Goal: Task Accomplishment & Management: Use online tool/utility

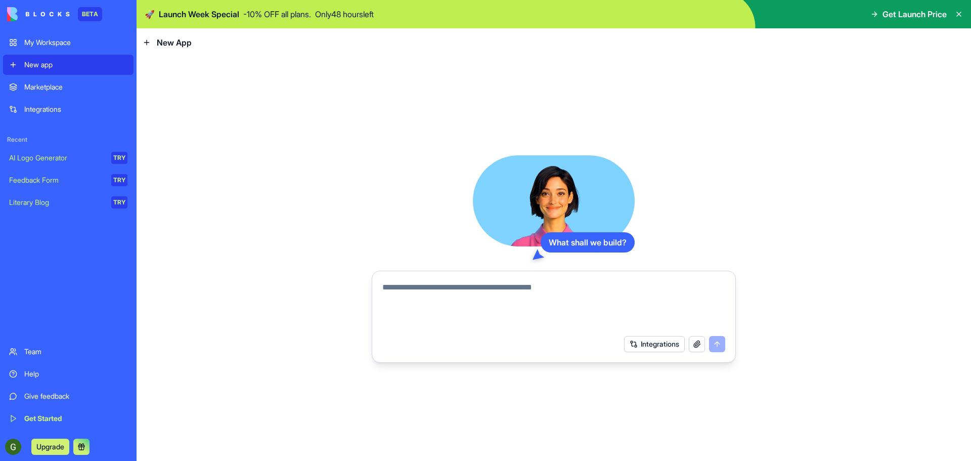
click at [960, 17] on icon at bounding box center [959, 14] width 8 height 8
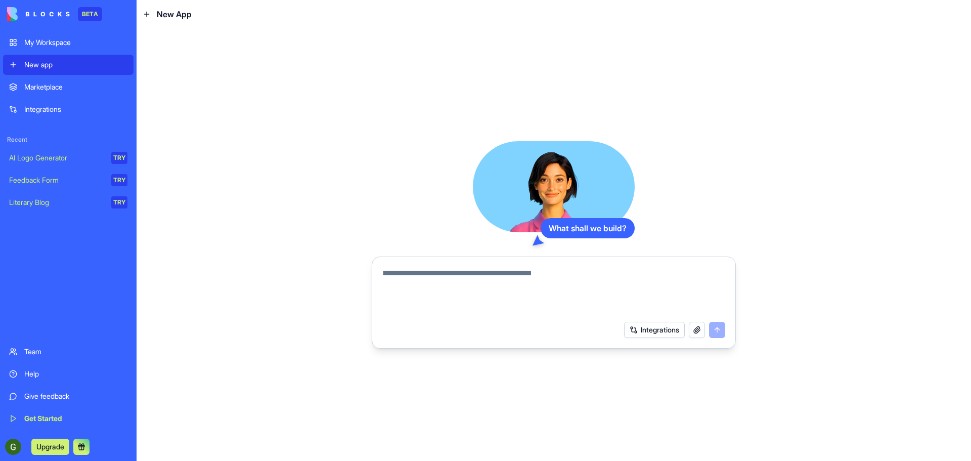
click at [521, 275] on textarea at bounding box center [553, 291] width 343 height 49
click at [41, 157] on div "AI Logo Generator" at bounding box center [56, 158] width 95 height 10
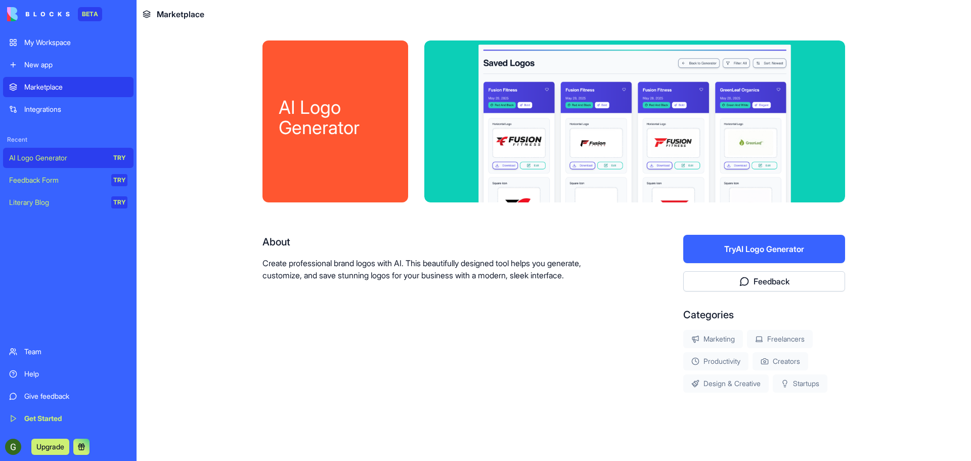
click at [736, 252] on button "Try AI Logo Generator" at bounding box center [764, 249] width 162 height 28
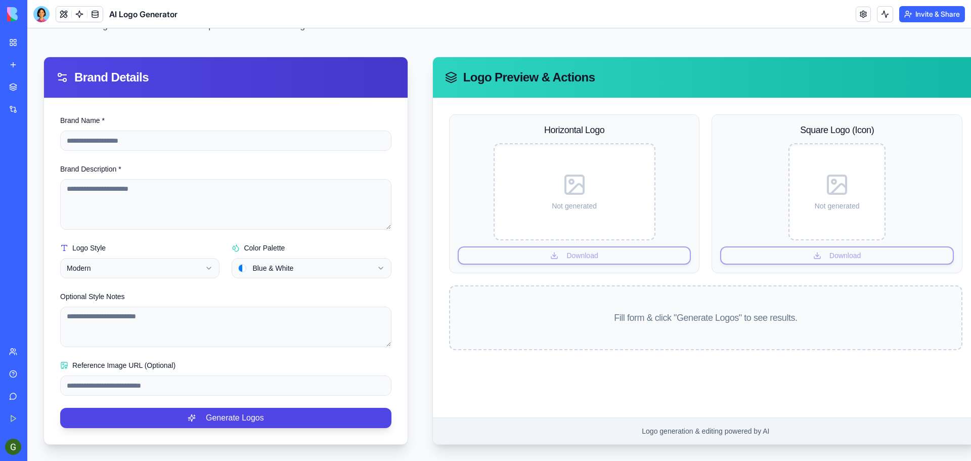
scroll to position [82, 0]
click at [196, 130] on input "Brand Name *" at bounding box center [225, 140] width 331 height 20
type input "****"
click at [191, 180] on textarea "Brand Description *" at bounding box center [225, 204] width 331 height 51
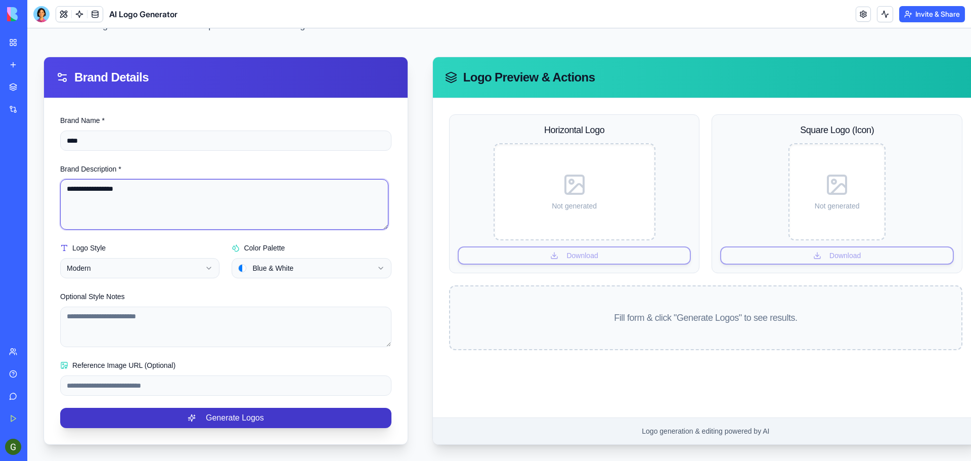
type textarea "**********"
click at [218, 409] on button "Generate Logos" at bounding box center [225, 418] width 331 height 20
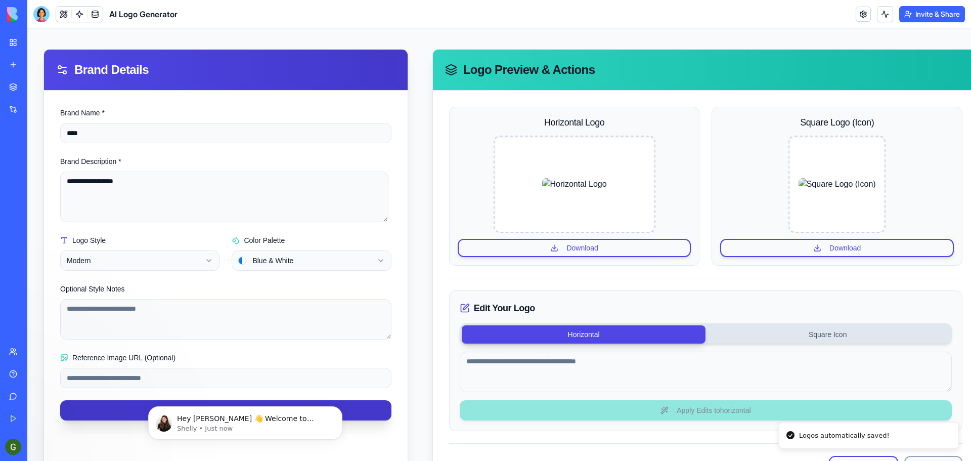
scroll to position [0, 0]
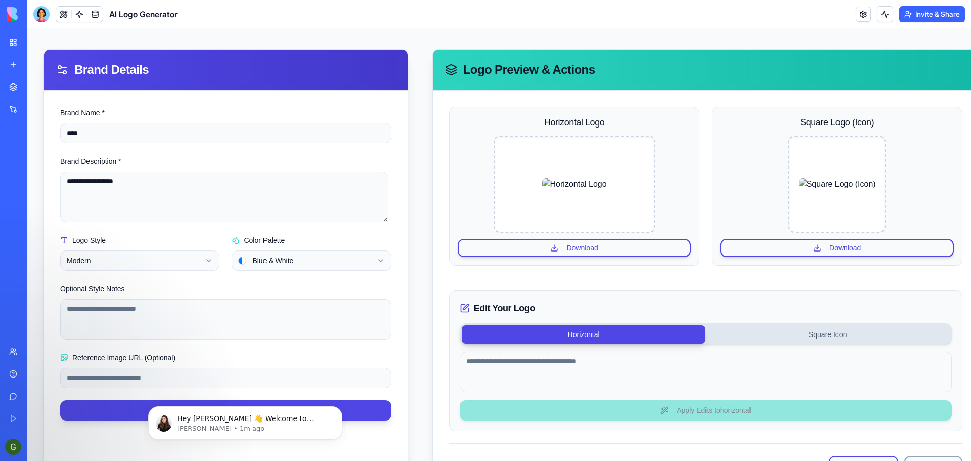
click at [37, 90] on div "Marketplace" at bounding box center [30, 87] width 13 height 10
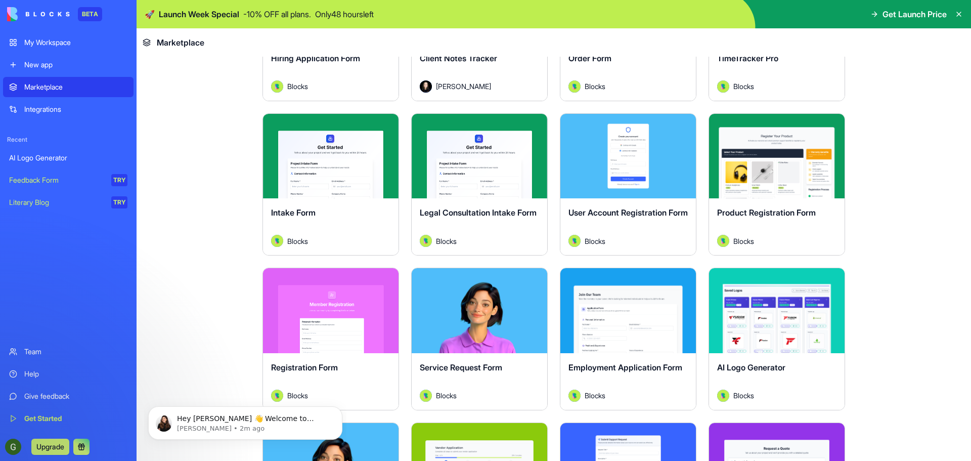
scroll to position [303, 0]
click at [249, 419] on p "Hey [PERSON_NAME] 👋 Welcome to Blocks 🙌 I'm here if you have any questions!" at bounding box center [253, 419] width 153 height 10
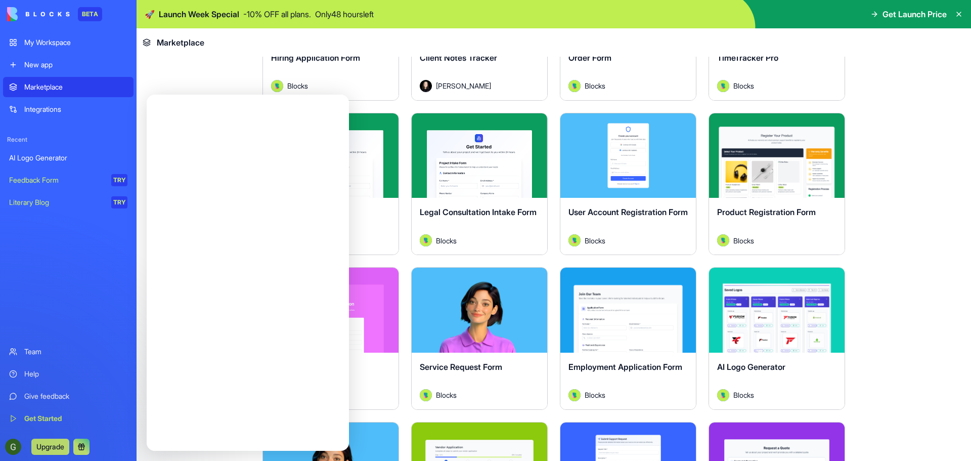
scroll to position [0, 0]
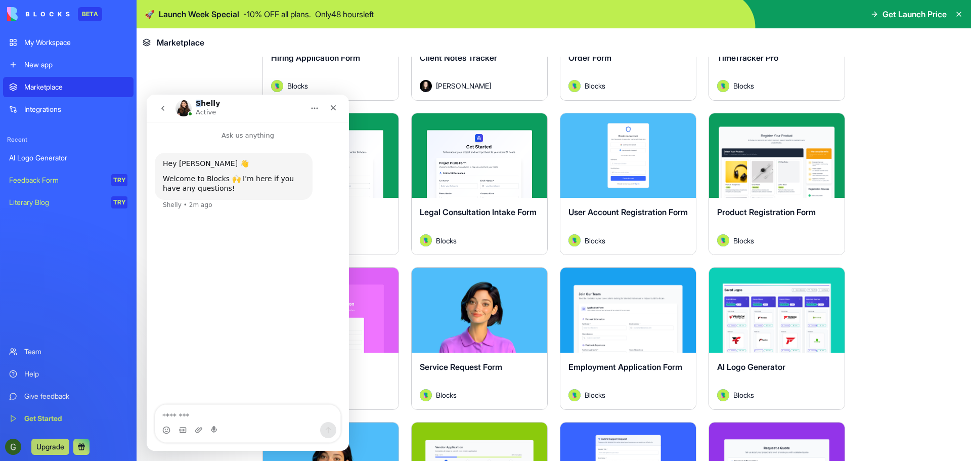
click at [198, 104] on h1 "Shelly" at bounding box center [208, 104] width 24 height 8
click at [183, 109] on img "Intercom messenger" at bounding box center [184, 108] width 16 height 16
click at [179, 108] on img "Intercom messenger" at bounding box center [184, 108] width 16 height 16
click at [314, 107] on icon "Home" at bounding box center [315, 108] width 8 height 8
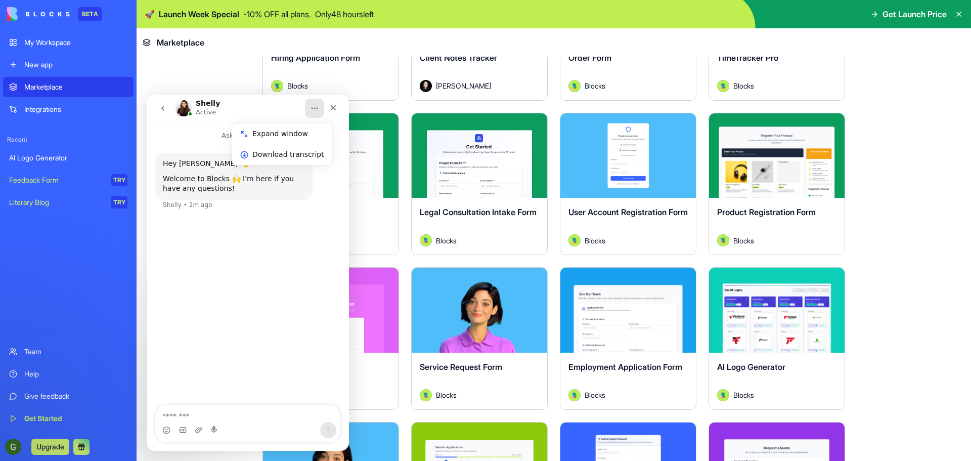
drag, startPoint x: 301, startPoint y: 125, endPoint x: 298, endPoint y: 137, distance: 12.0
click at [299, 130] on div "Expand window" at bounding box center [282, 133] width 100 height 21
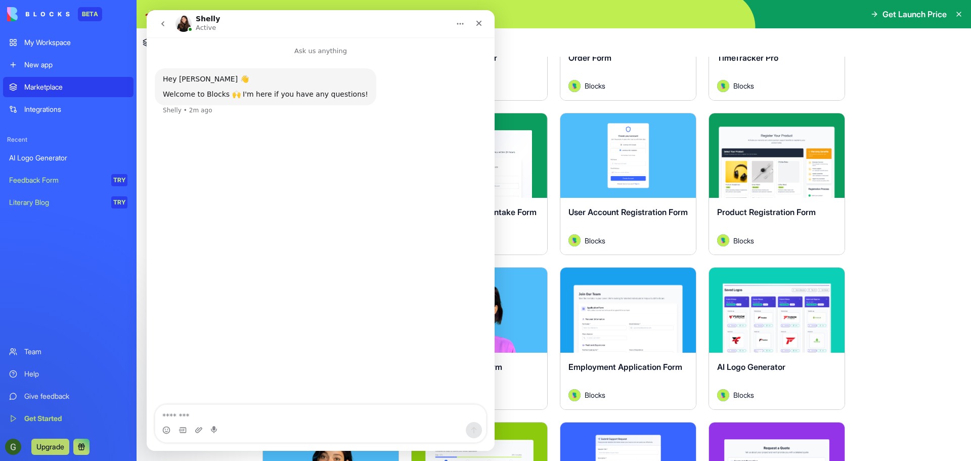
click at [202, 27] on p "Active" at bounding box center [206, 28] width 20 height 10
click at [185, 23] on img "Intercom messenger" at bounding box center [184, 24] width 16 height 16
click at [459, 25] on icon "Home" at bounding box center [460, 24] width 8 height 8
click at [431, 50] on div "Collapse window" at bounding box center [434, 49] width 72 height 11
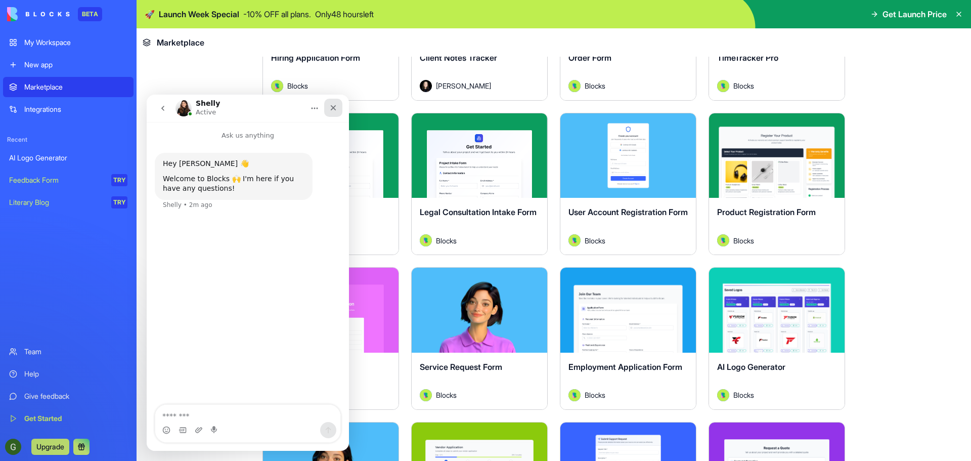
click at [334, 105] on icon "Close" at bounding box center [333, 108] width 8 height 8
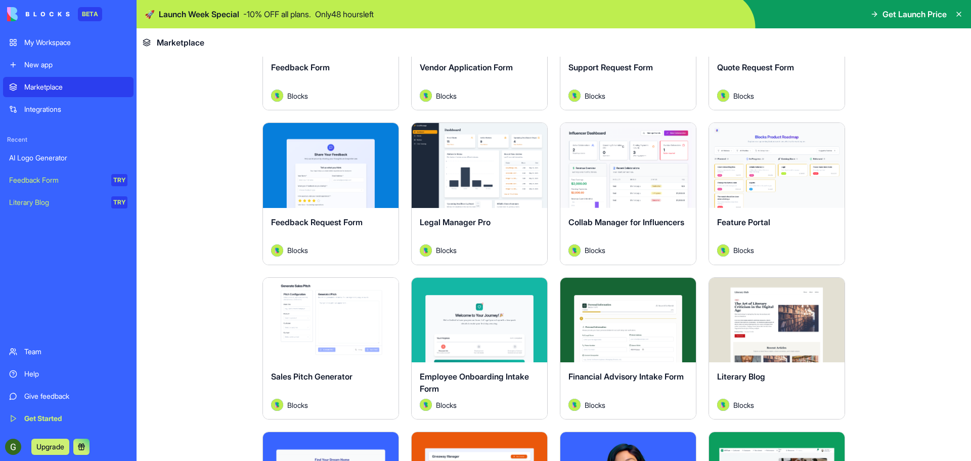
scroll to position [758, 0]
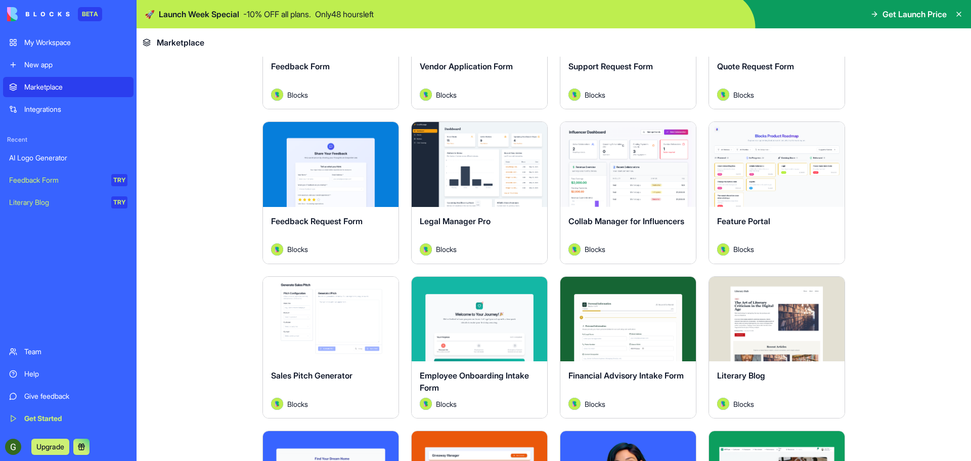
click at [49, 110] on div "Integrations" at bounding box center [75, 109] width 103 height 10
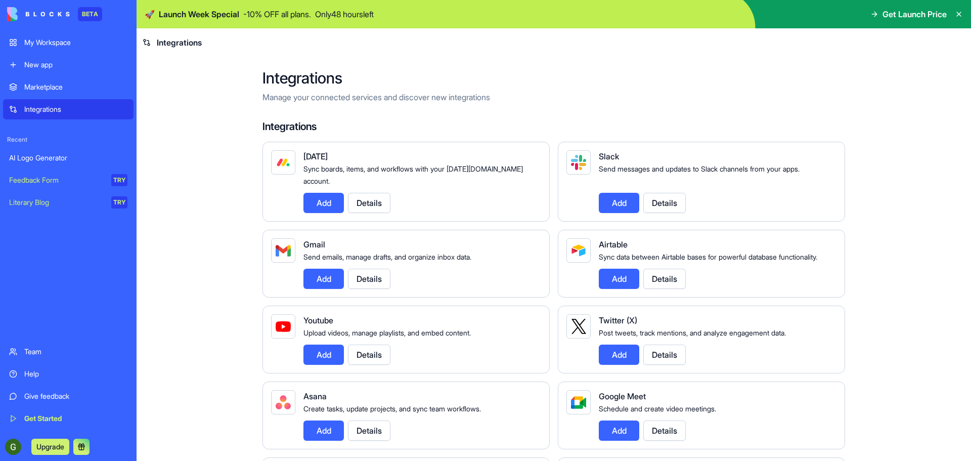
click at [43, 66] on div "New app" at bounding box center [75, 65] width 103 height 10
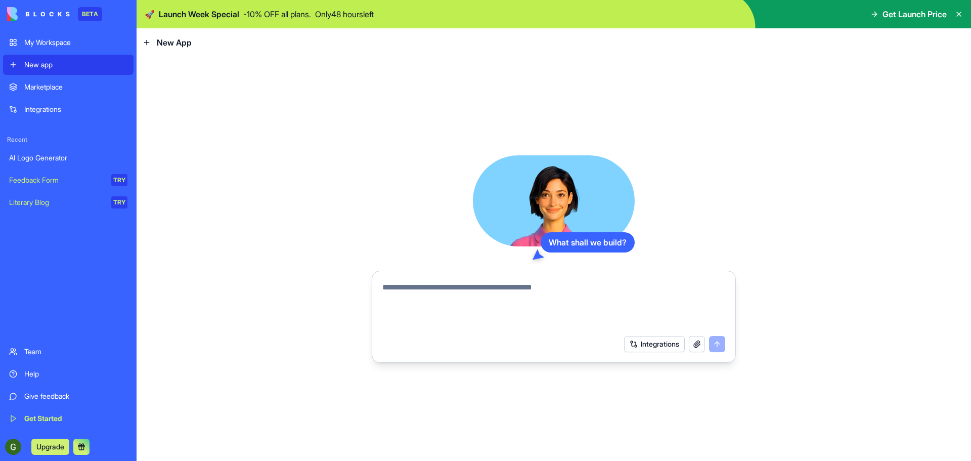
click at [514, 290] on textarea at bounding box center [553, 305] width 343 height 49
click at [495, 284] on textarea "**********" at bounding box center [553, 305] width 343 height 49
type textarea "**********"
click at [716, 343] on button "submit" at bounding box center [717, 344] width 16 height 16
